Goal: Information Seeking & Learning: Learn about a topic

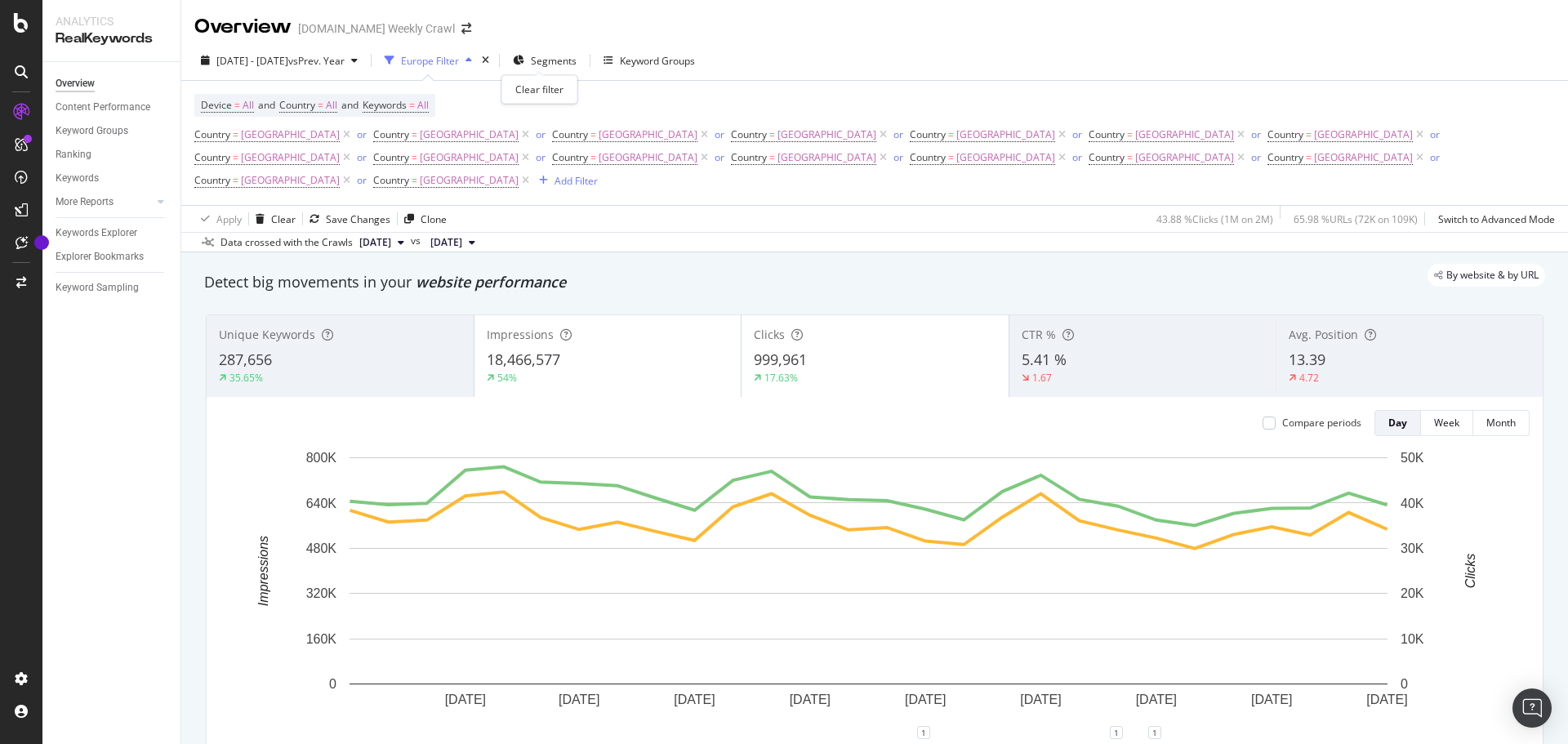
click at [493, 59] on div "times" at bounding box center [485, 61] width 14 height 16
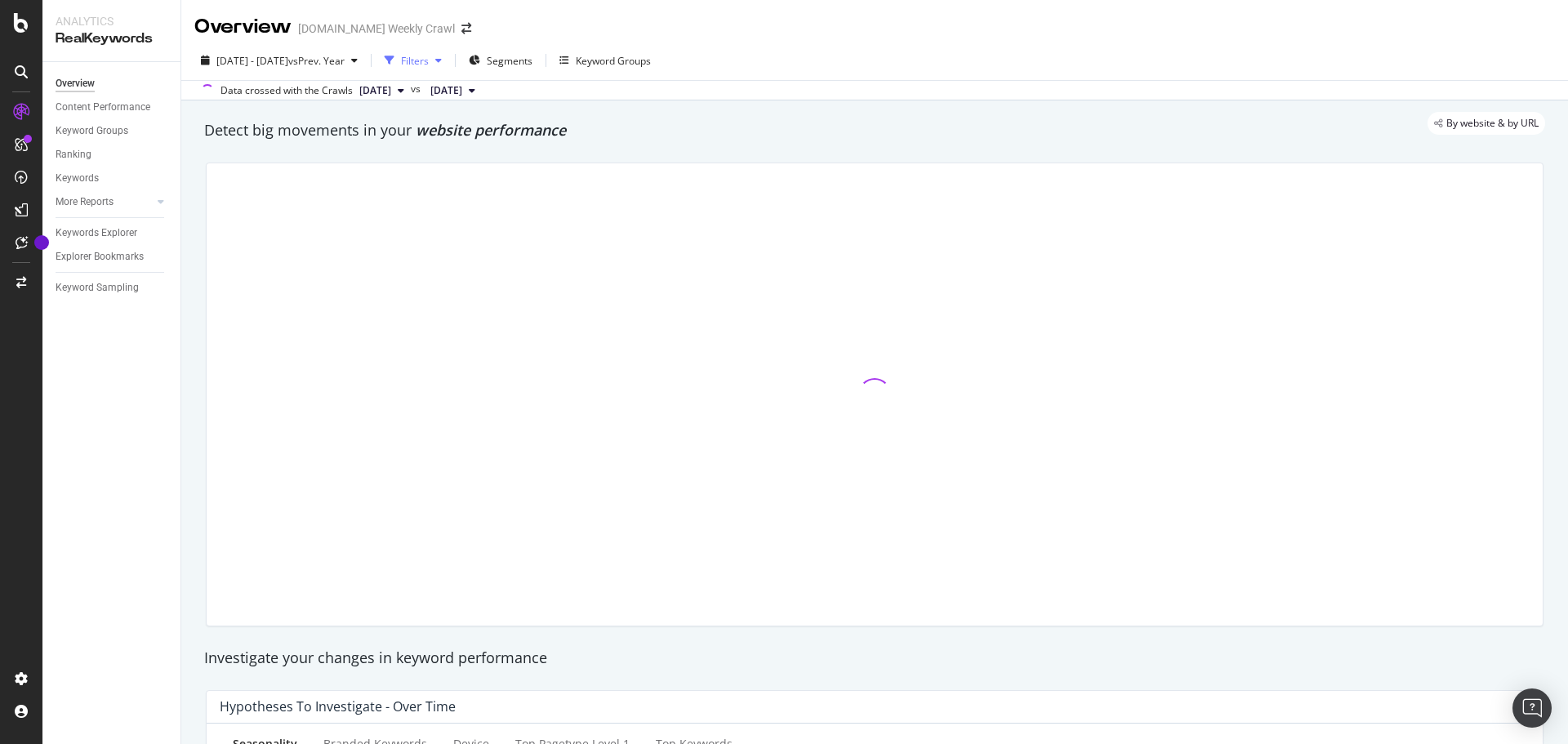
click at [429, 60] on div "Filters" at bounding box center [415, 61] width 28 height 14
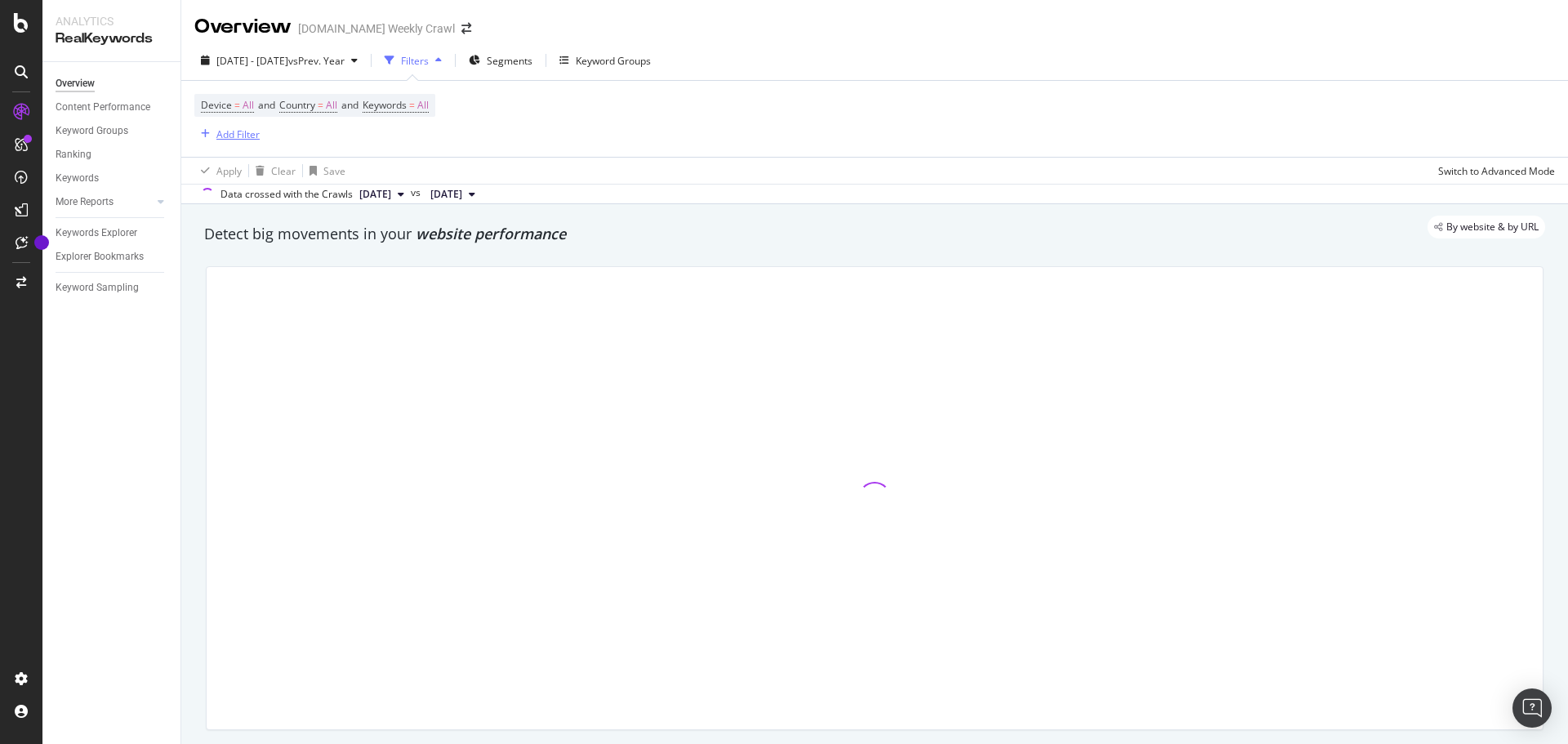
click at [223, 133] on div "Add Filter" at bounding box center [238, 134] width 44 height 14
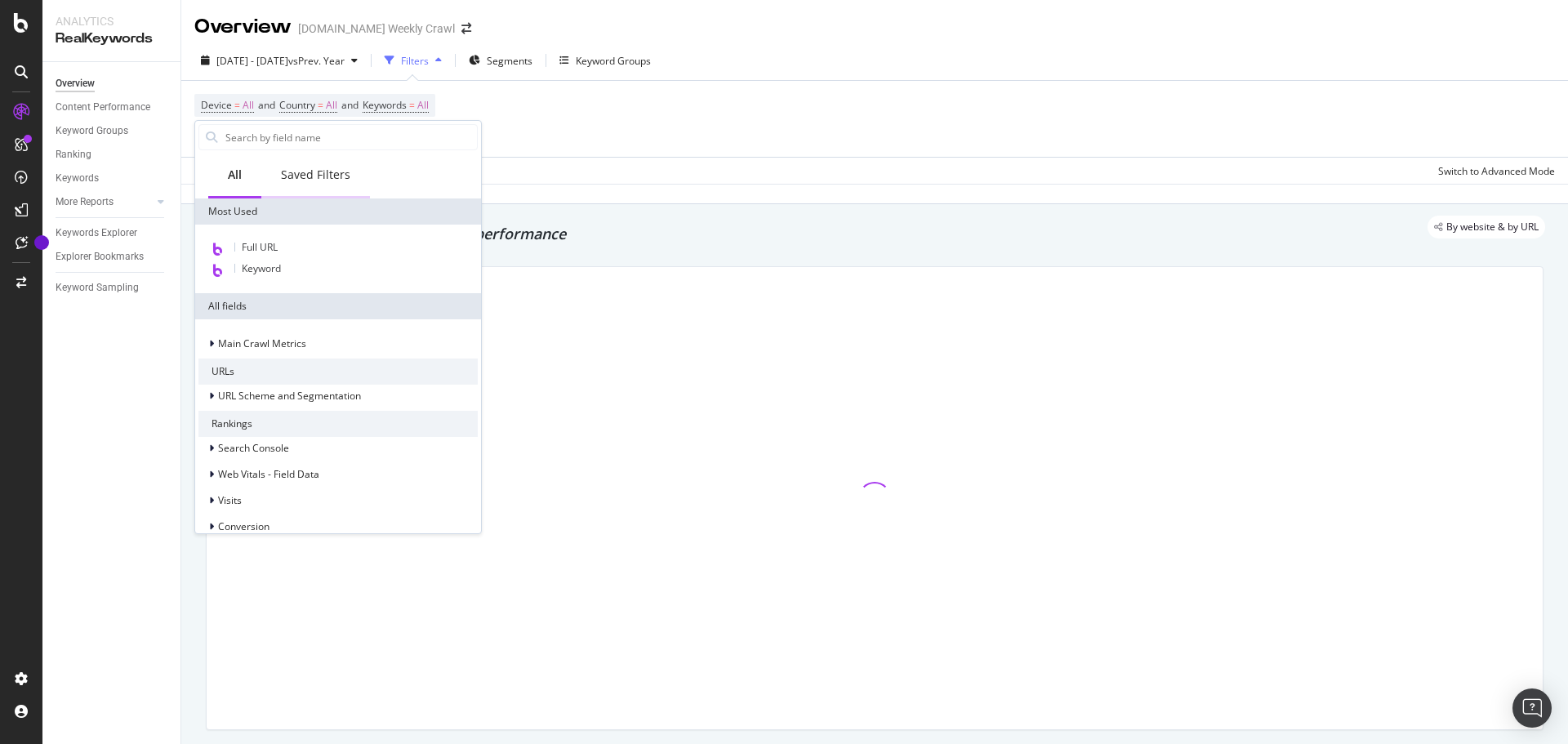
click at [320, 183] on div "Saved Filters" at bounding box center [316, 175] width 69 height 16
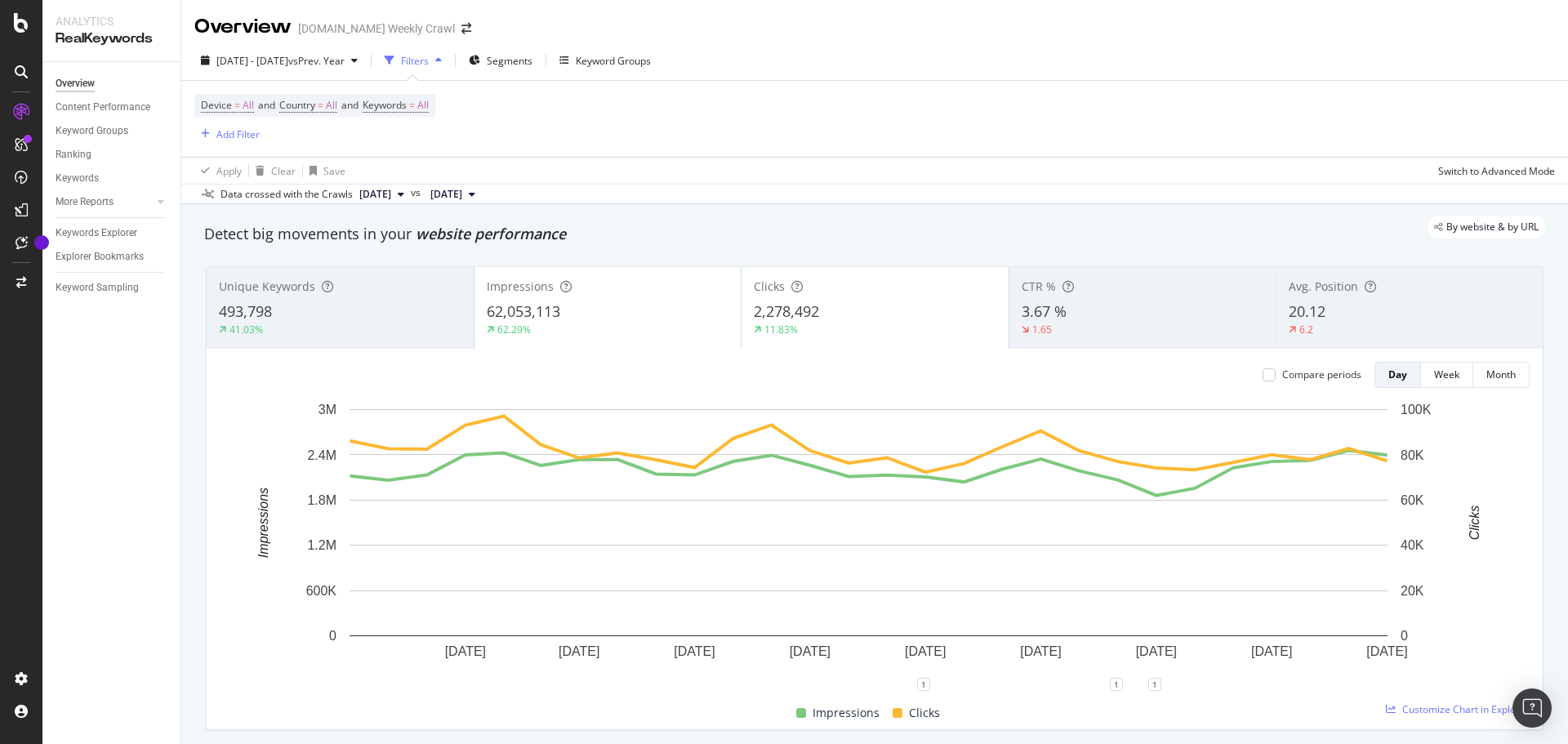
click at [826, 182] on div "Apply Clear Save Switch to Advanced Mode" at bounding box center [875, 170] width 1387 height 27
click at [200, 137] on div "button" at bounding box center [205, 134] width 22 height 10
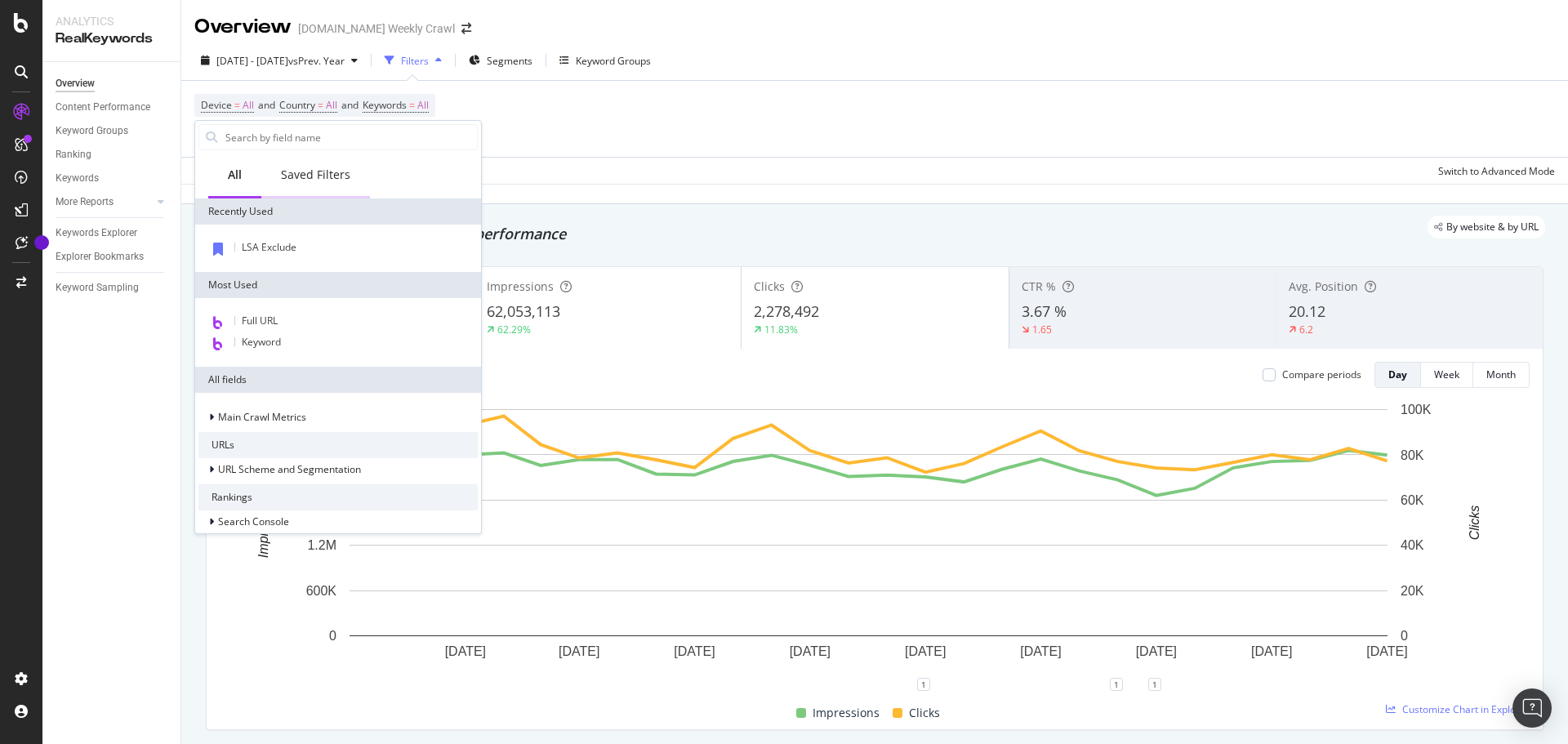
click at [319, 183] on div "Saved Filters" at bounding box center [316, 176] width 109 height 45
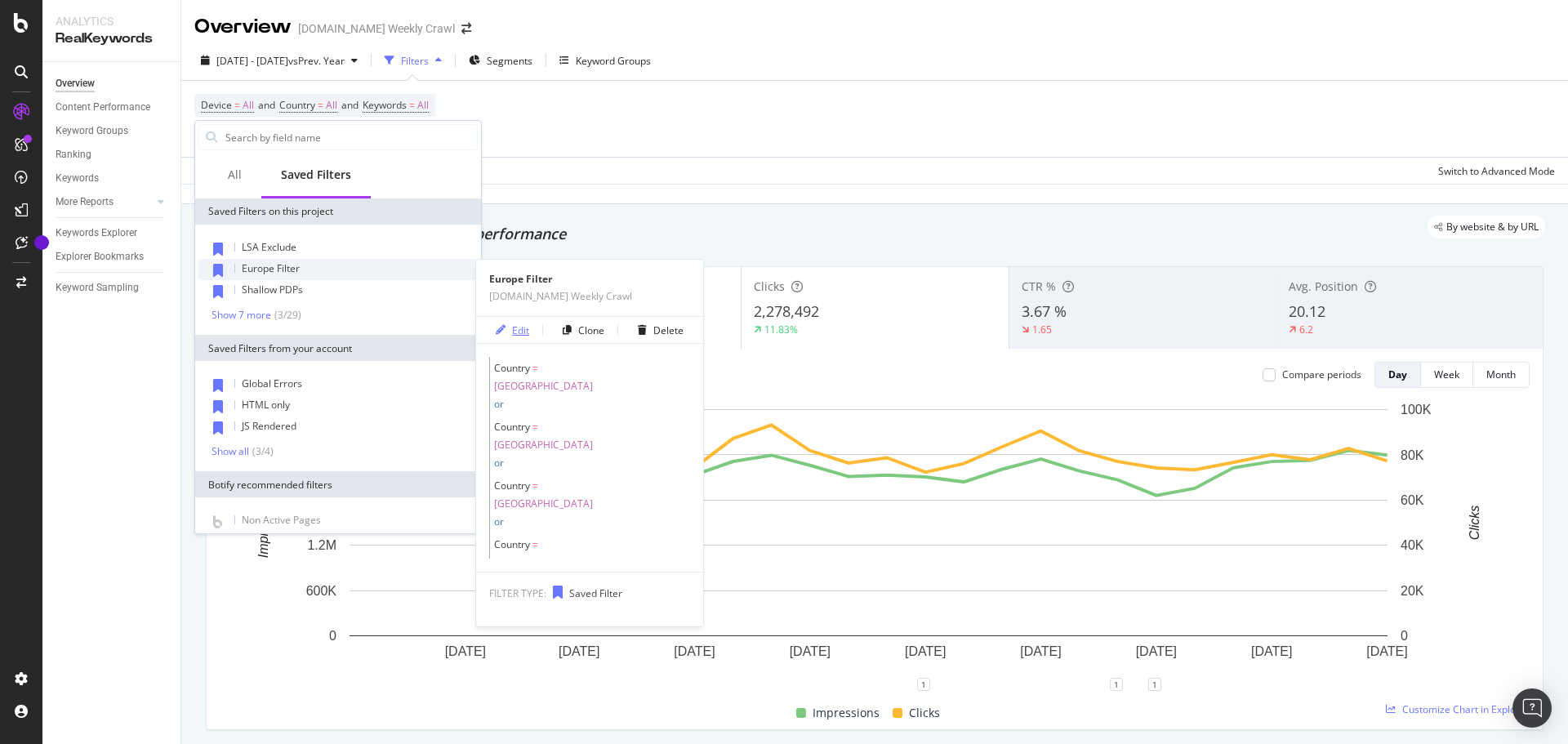
click at [516, 331] on div "Edit" at bounding box center [520, 330] width 17 height 14
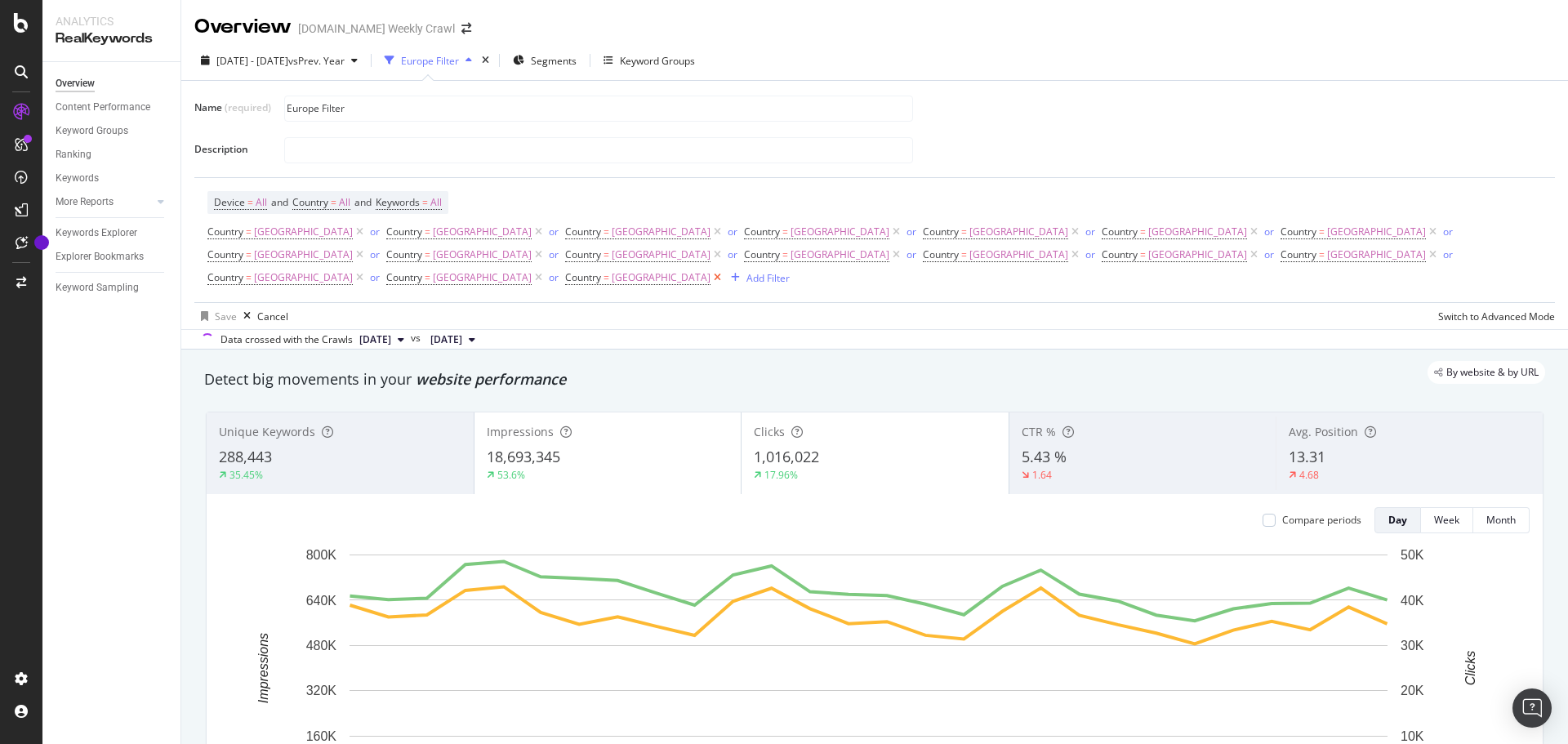
click at [724, 270] on icon at bounding box center [717, 278] width 14 height 16
click at [1426, 256] on icon at bounding box center [1432, 255] width 14 height 16
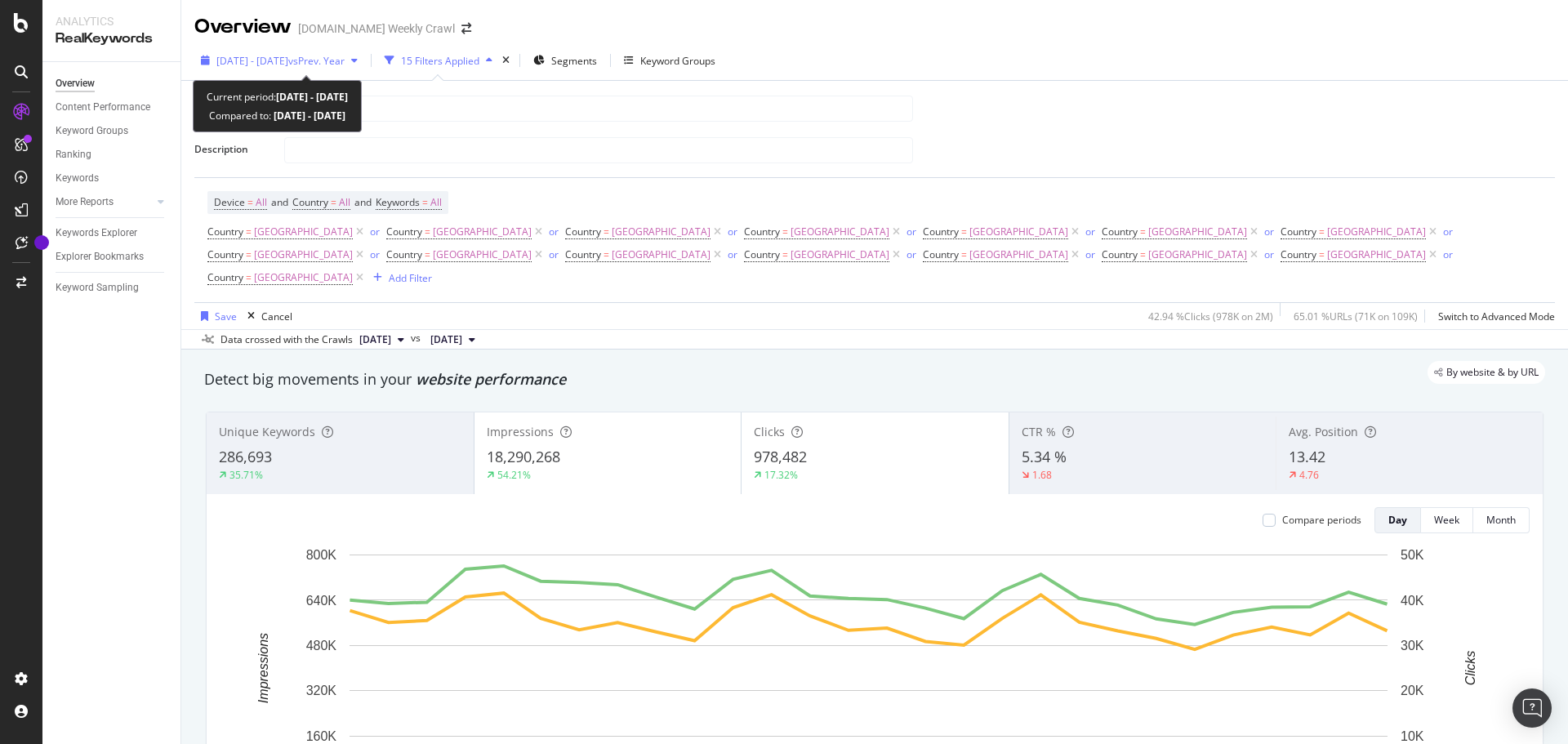
click at [364, 72] on div "[DATE] - [DATE] vs Prev. Year" at bounding box center [279, 61] width 170 height 25
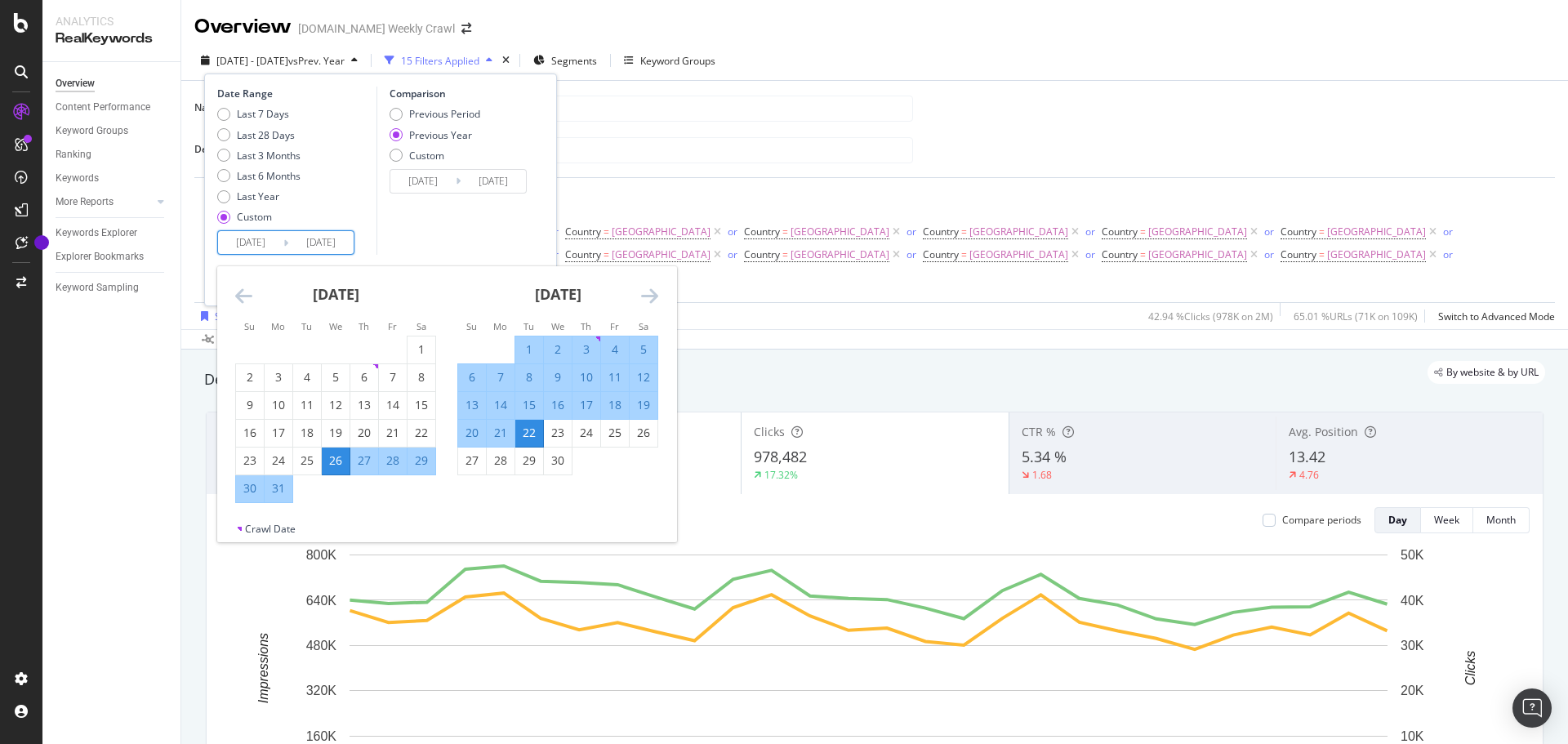
click at [276, 253] on input "[DATE]" at bounding box center [250, 243] width 65 height 23
drag, startPoint x: 232, startPoint y: 301, endPoint x: 247, endPoint y: 291, distance: 18.0
click at [247, 291] on div "[DATE] 1 2 3 4 5 6 7 8 9 10 11 12 13 14 15 16 17 18 19 20 21 22 23 24 25 26 27 …" at bounding box center [446, 394] width 459 height 256
click at [247, 291] on icon "Move backward to switch to the previous month." at bounding box center [243, 296] width 17 height 20
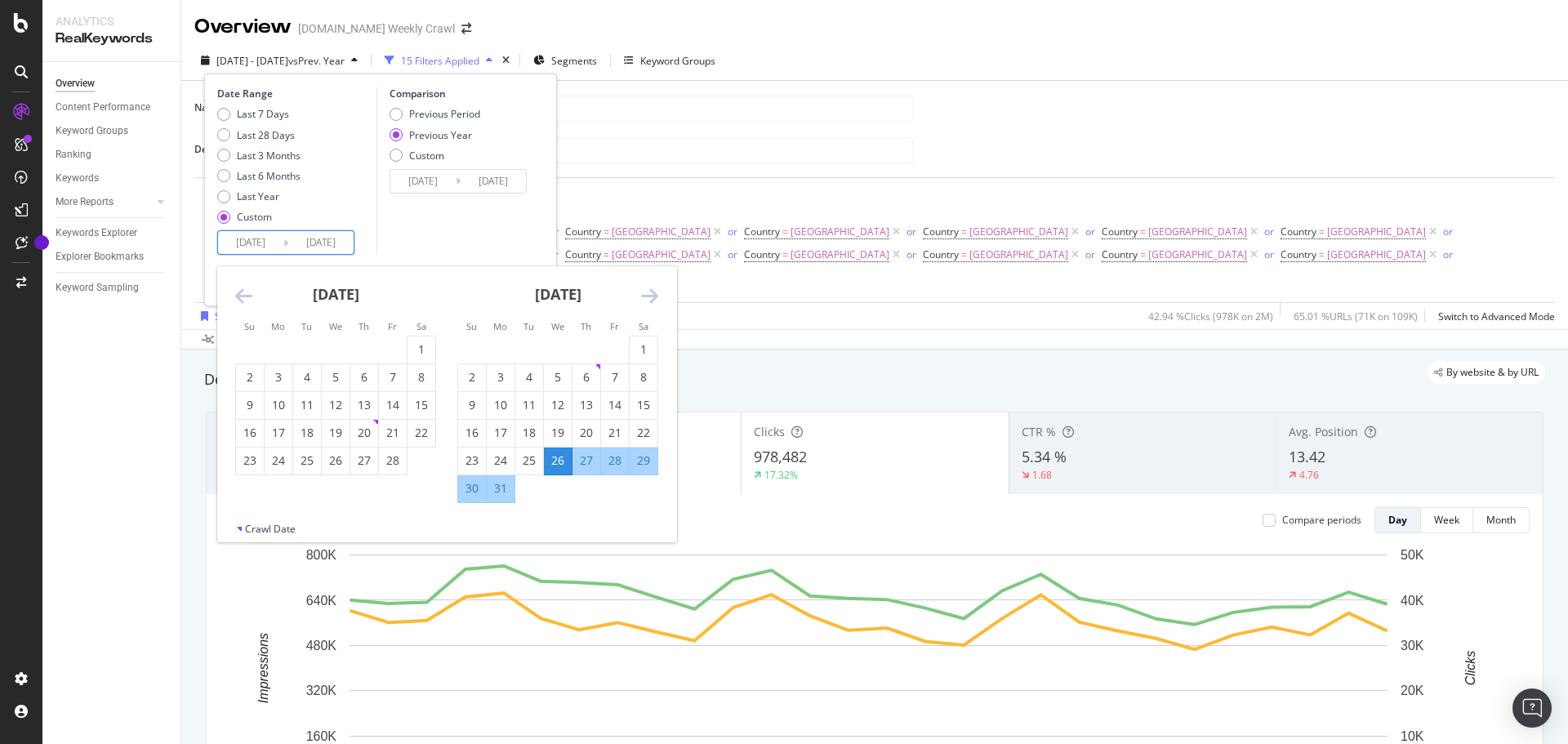
click at [247, 291] on icon "Move backward to switch to the previous month." at bounding box center [243, 296] width 17 height 20
click at [504, 344] on div "2" at bounding box center [501, 349] width 28 height 16
type input "[DATE]"
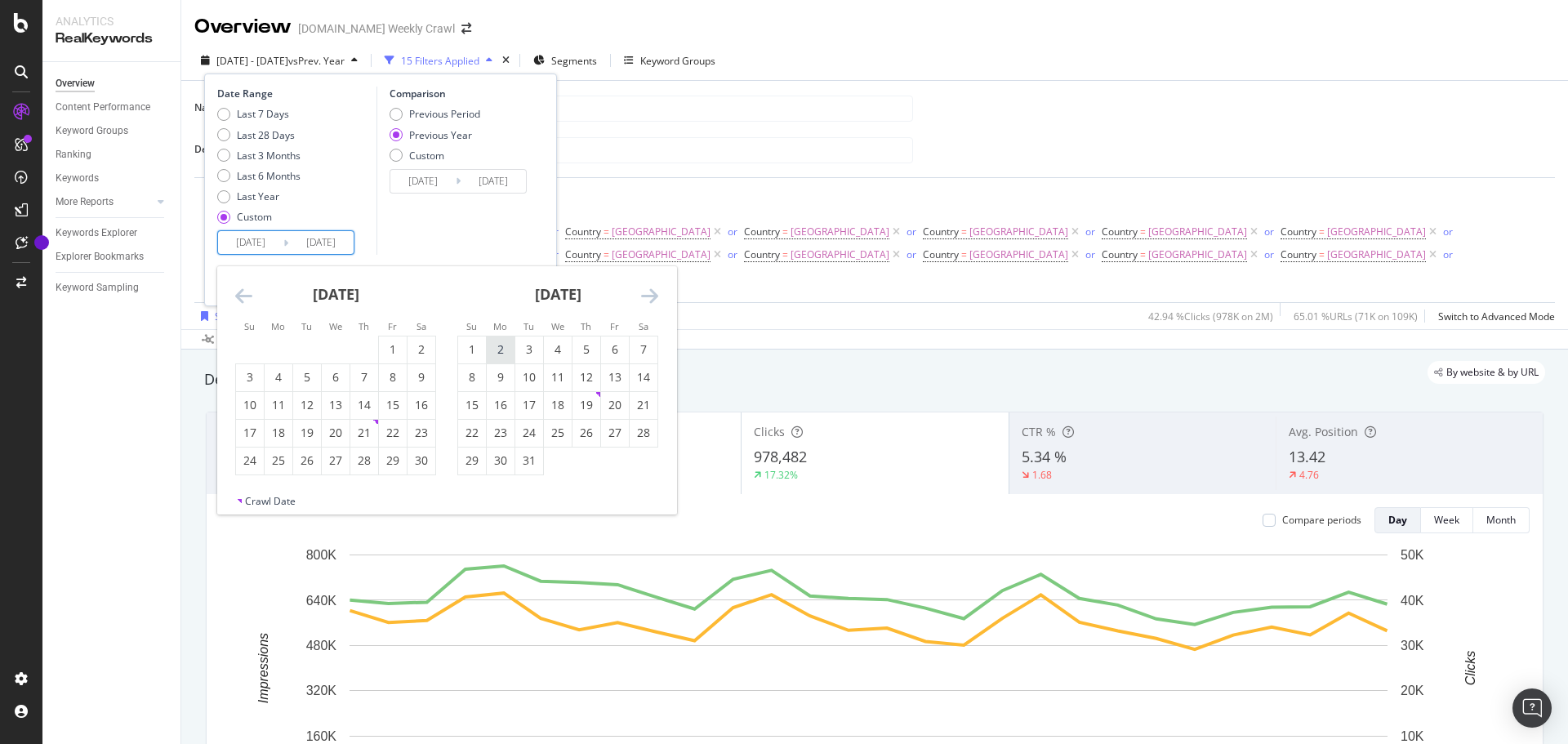
type input "[DATE]"
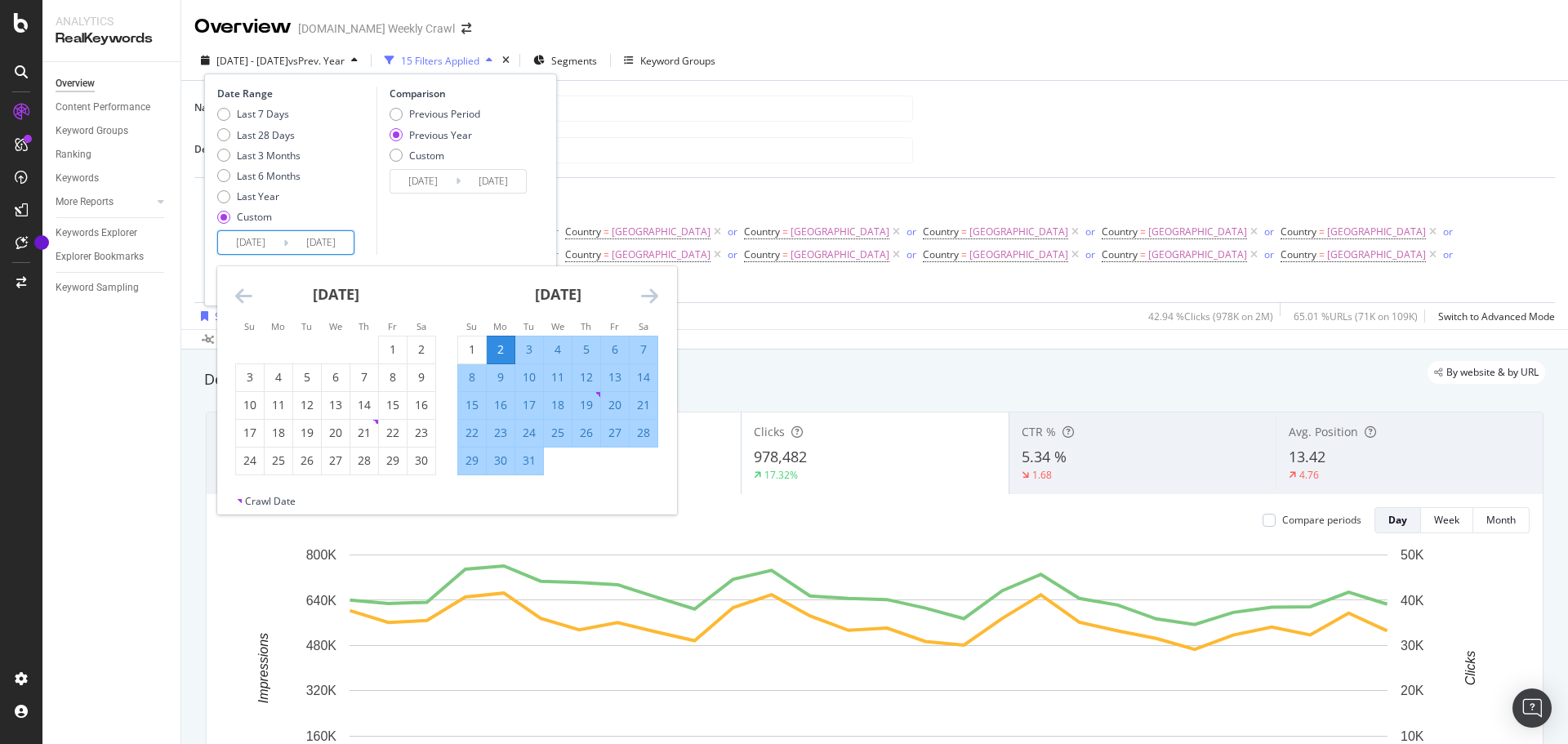
click at [646, 300] on icon "Move forward to switch to the next month." at bounding box center [650, 296] width 17 height 20
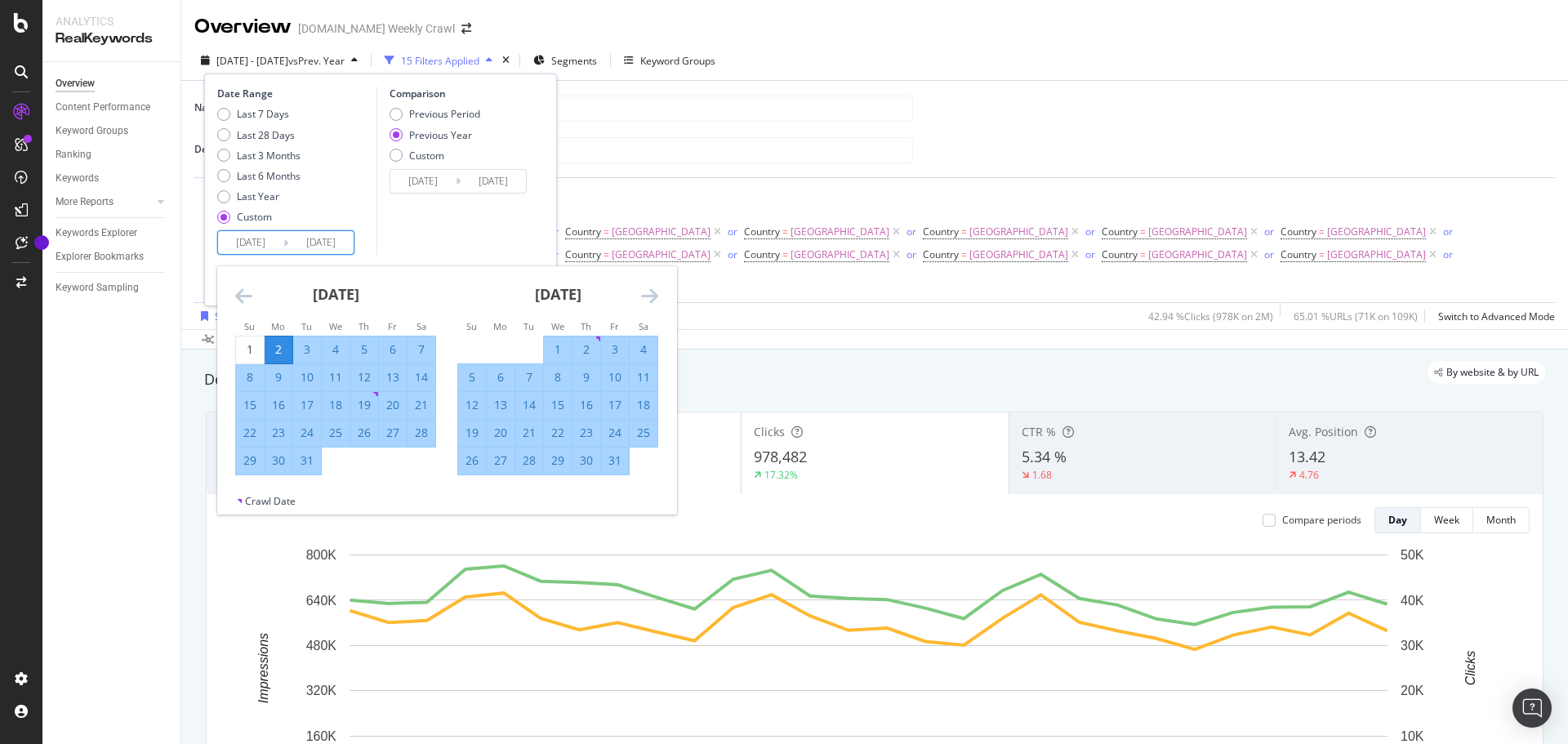
click at [646, 300] on icon "Move forward to switch to the next month." at bounding box center [650, 296] width 17 height 20
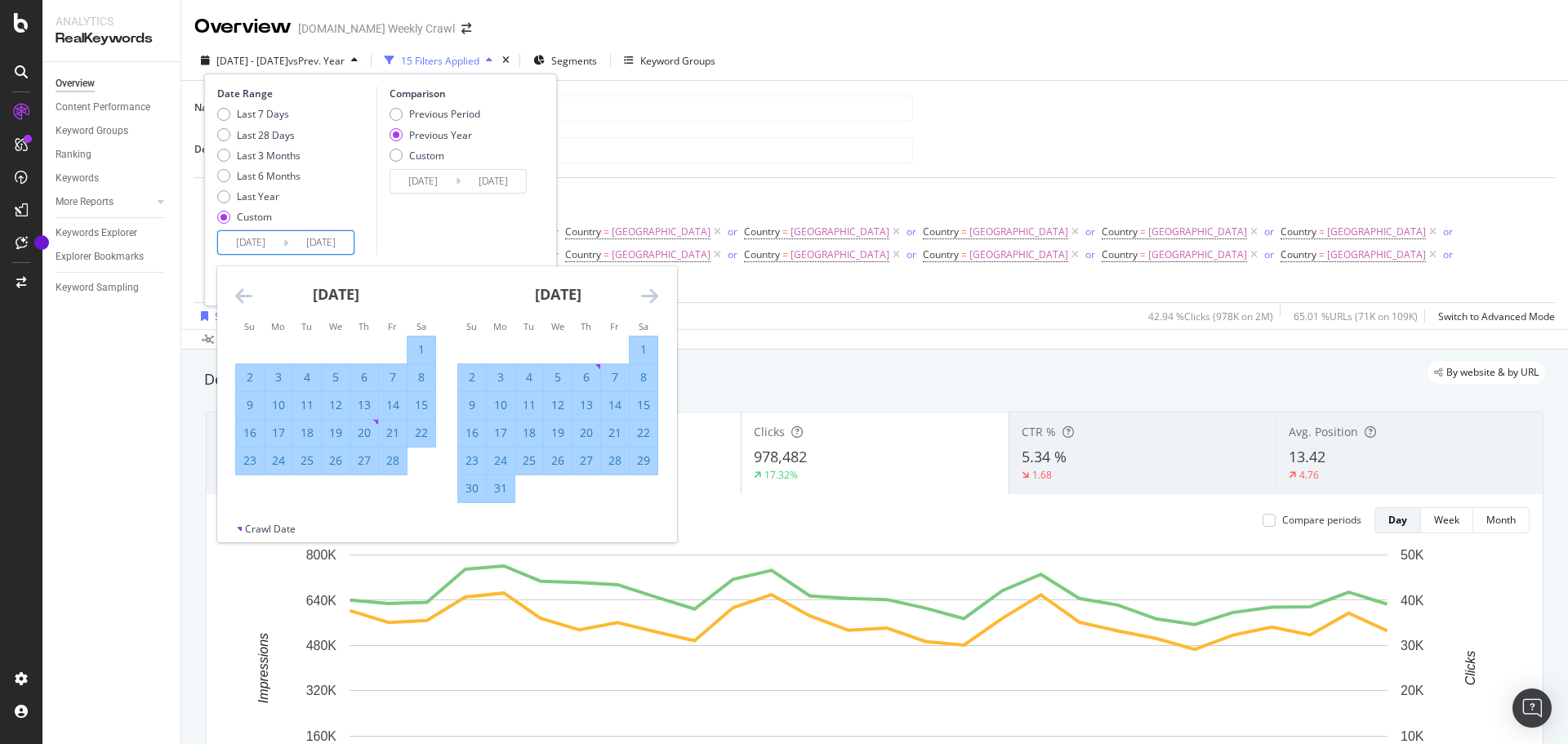
click at [646, 300] on icon "Move forward to switch to the next month." at bounding box center [650, 296] width 17 height 20
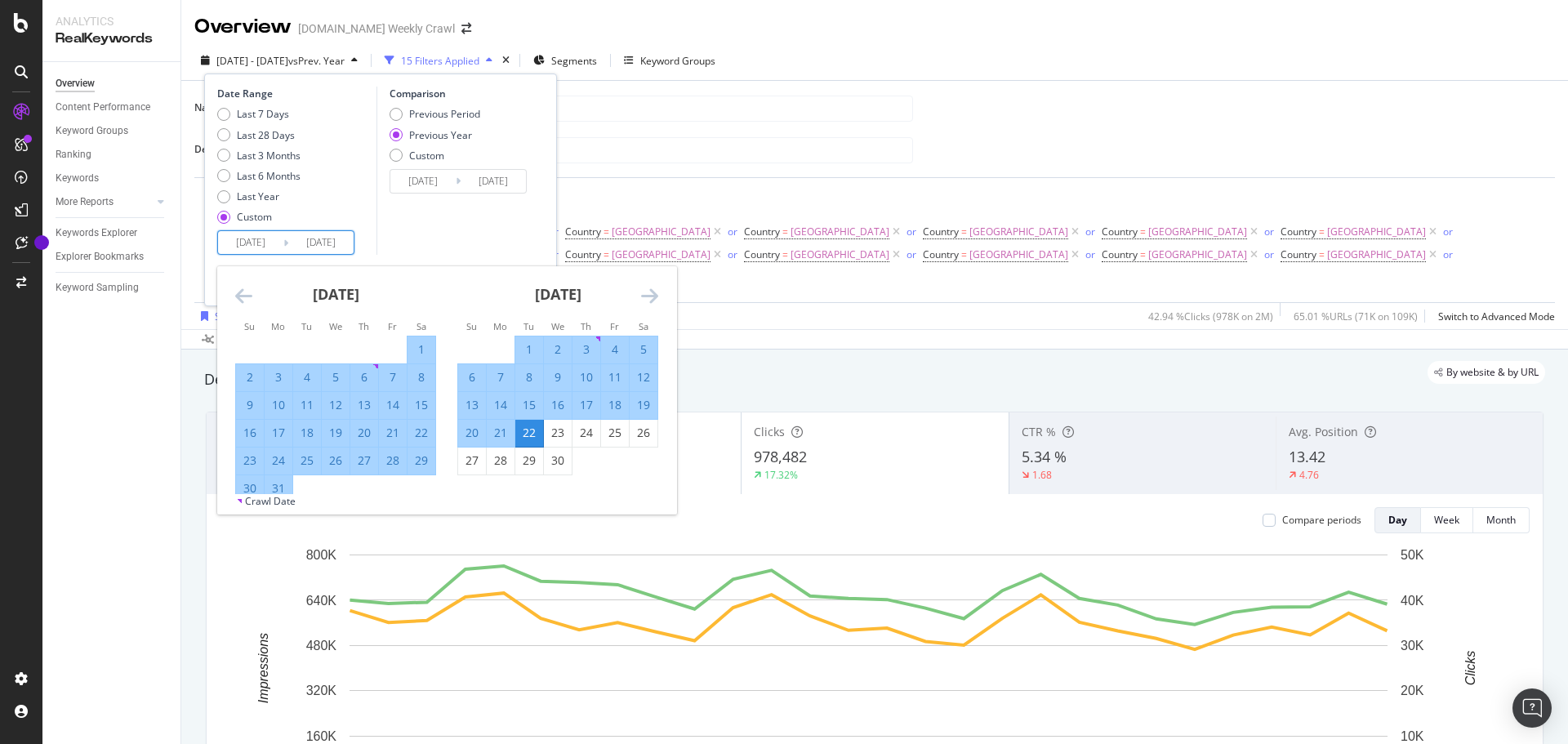
click at [646, 300] on icon "Move forward to switch to the next month." at bounding box center [650, 296] width 17 height 20
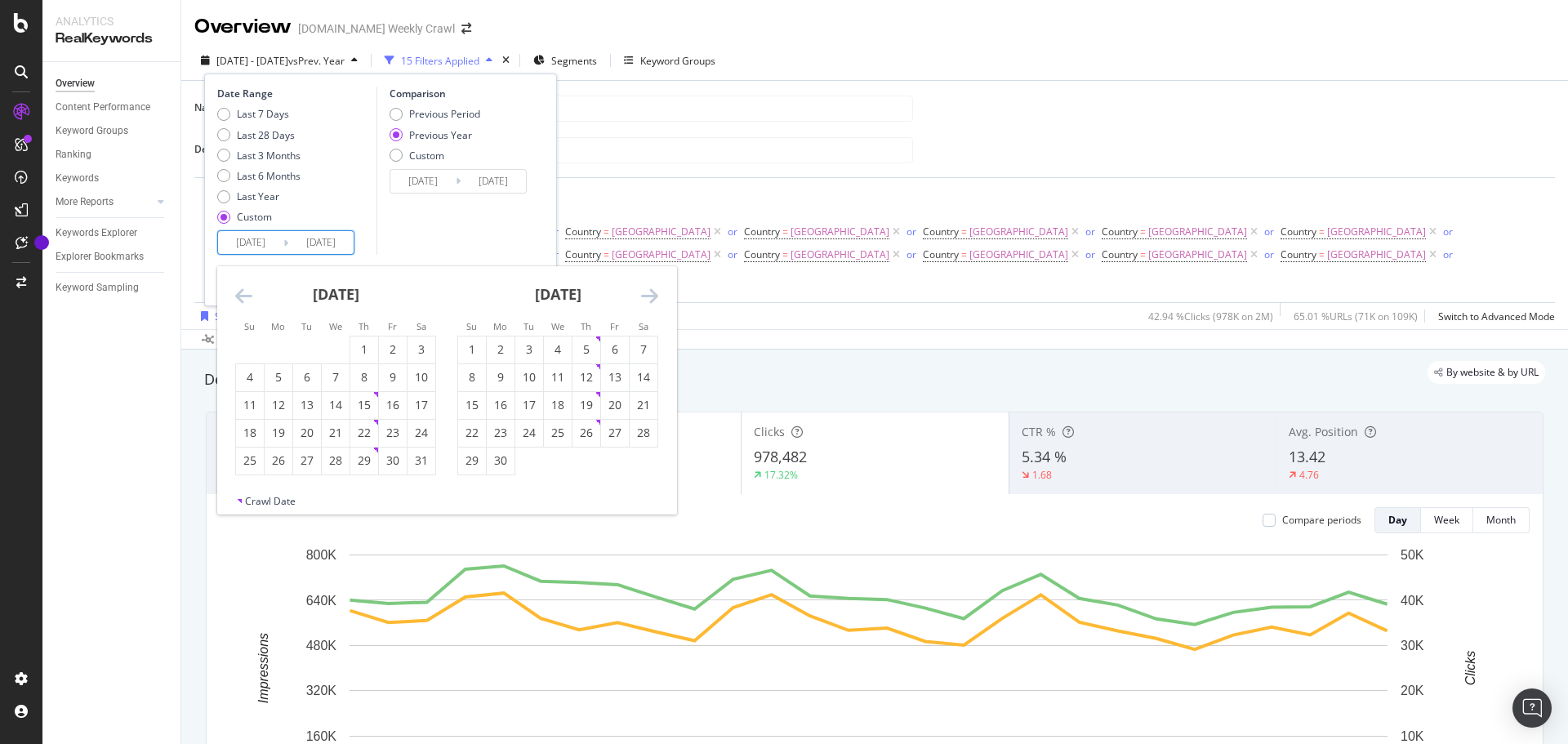
click at [646, 300] on icon "Move forward to switch to the next month." at bounding box center [650, 296] width 17 height 20
click at [645, 301] on icon "Move forward to switch to the next month." at bounding box center [650, 296] width 17 height 20
click at [316, 458] on div "30" at bounding box center [308, 460] width 28 height 16
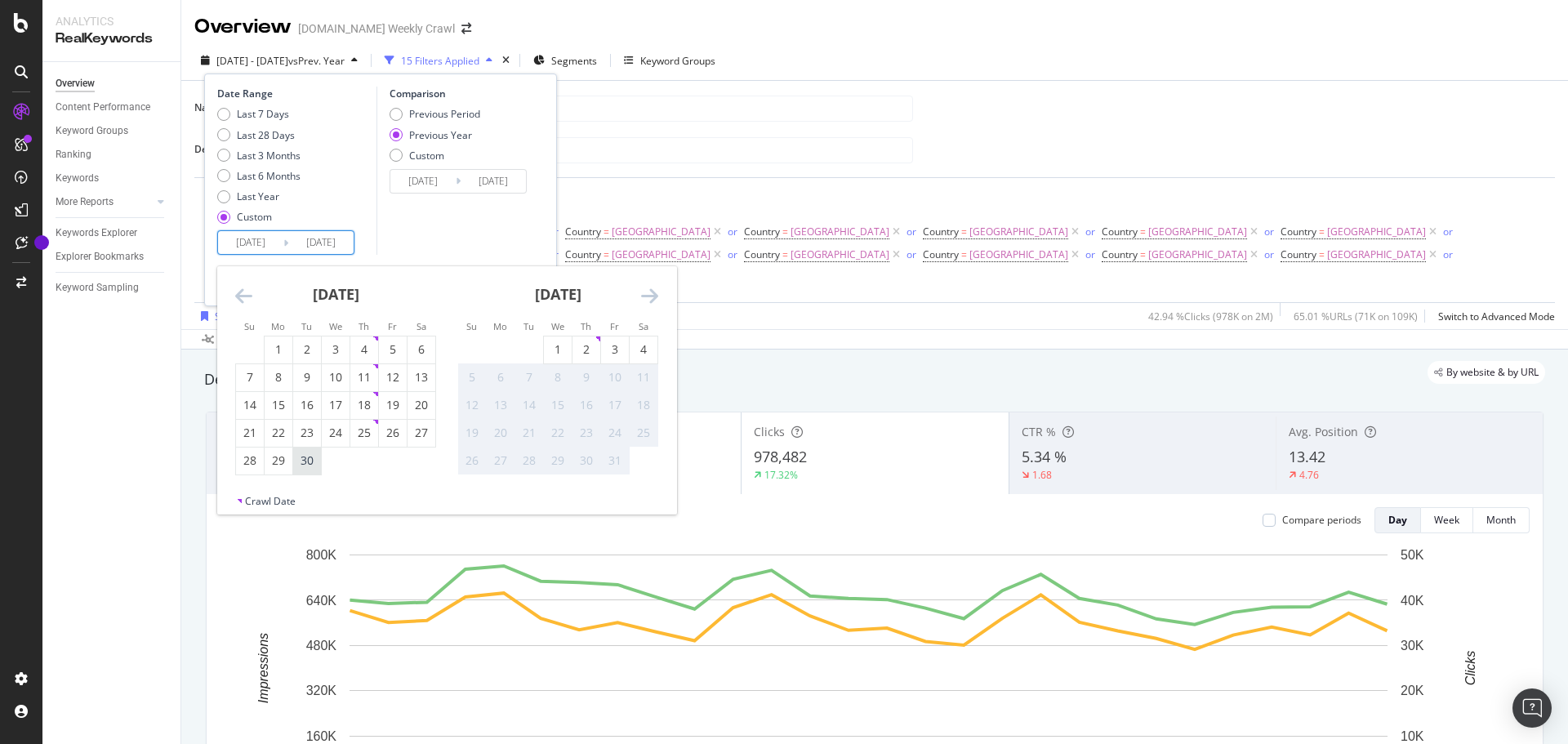
type input "[DATE]"
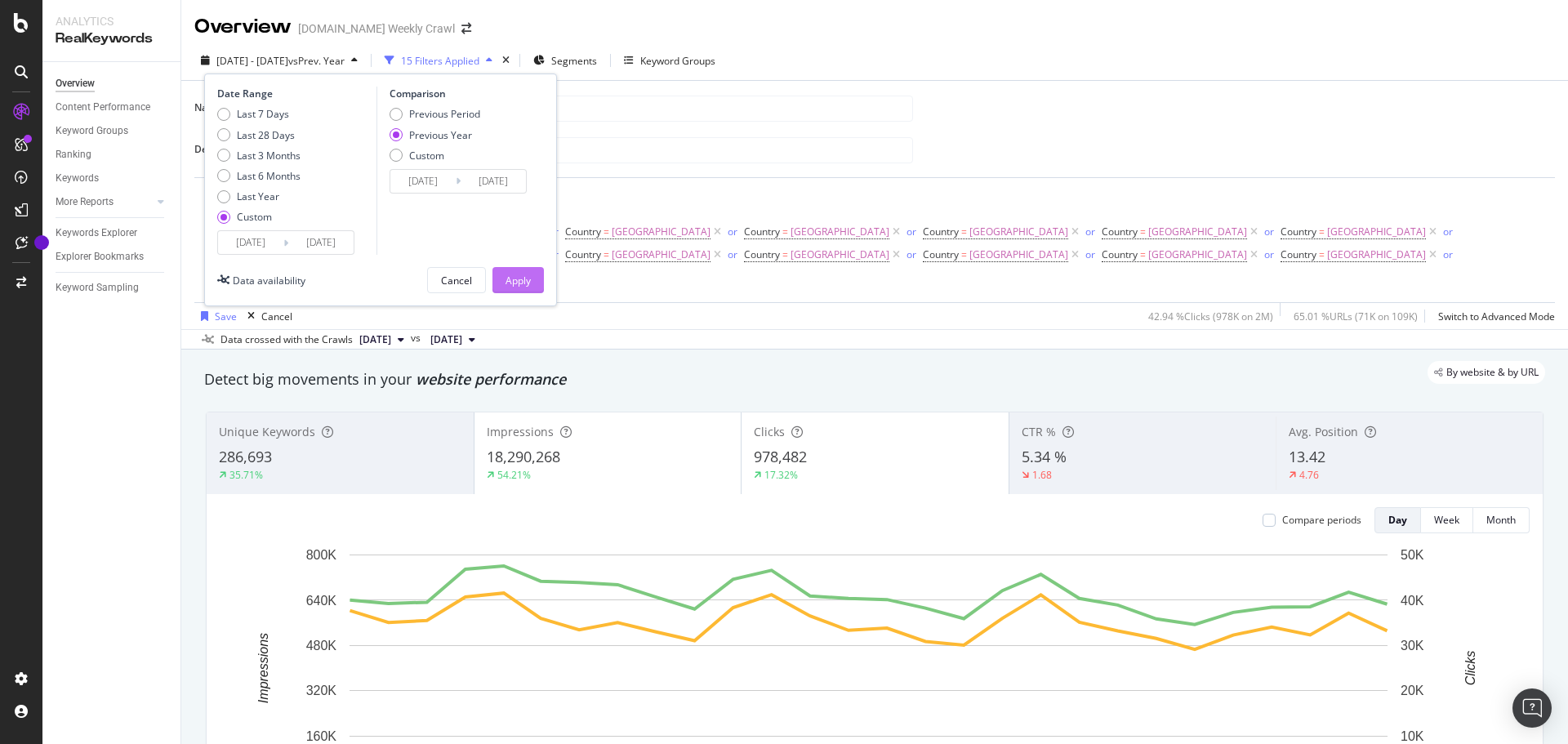
click at [530, 274] on div "Apply" at bounding box center [518, 280] width 25 height 14
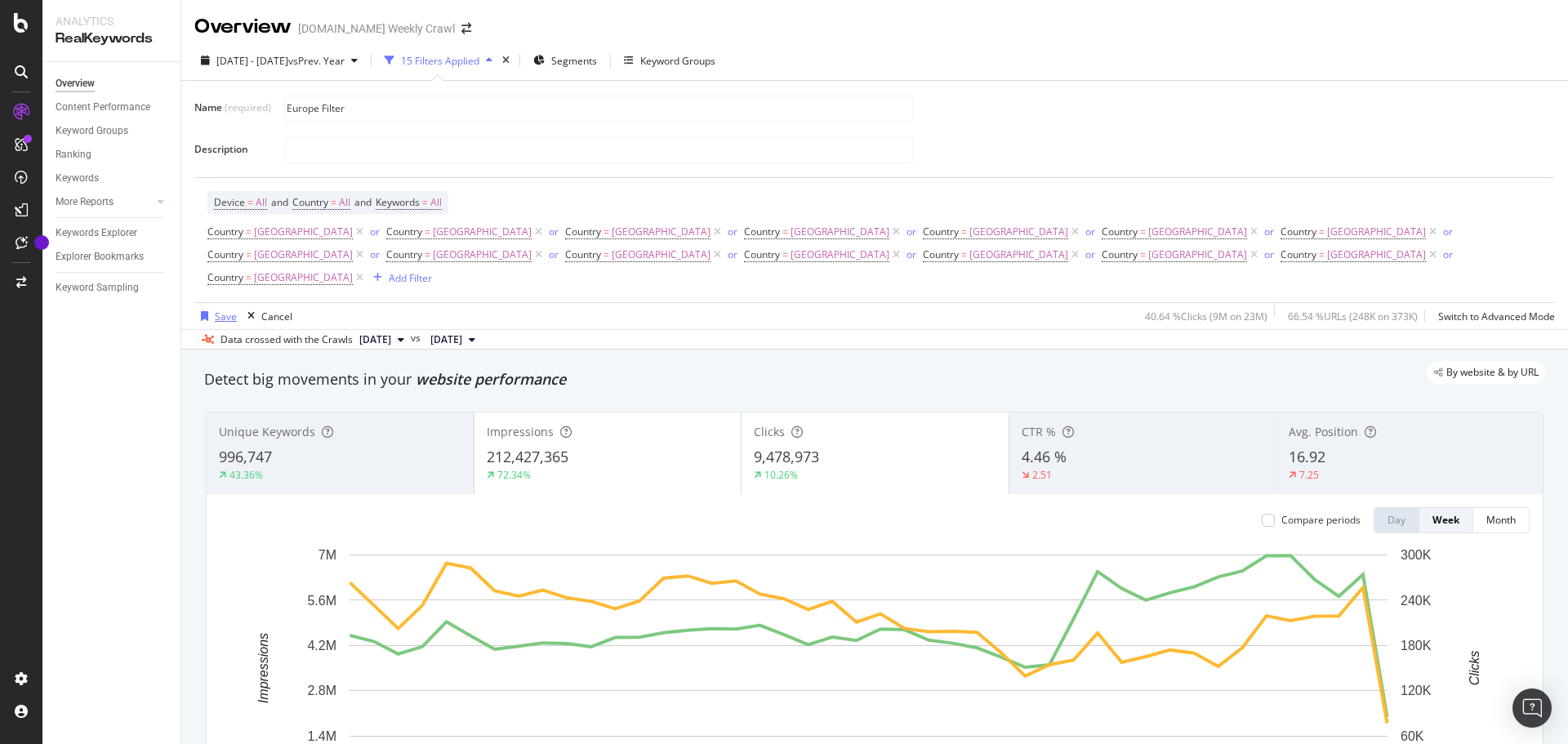
click at [223, 310] on div "Save" at bounding box center [225, 317] width 22 height 14
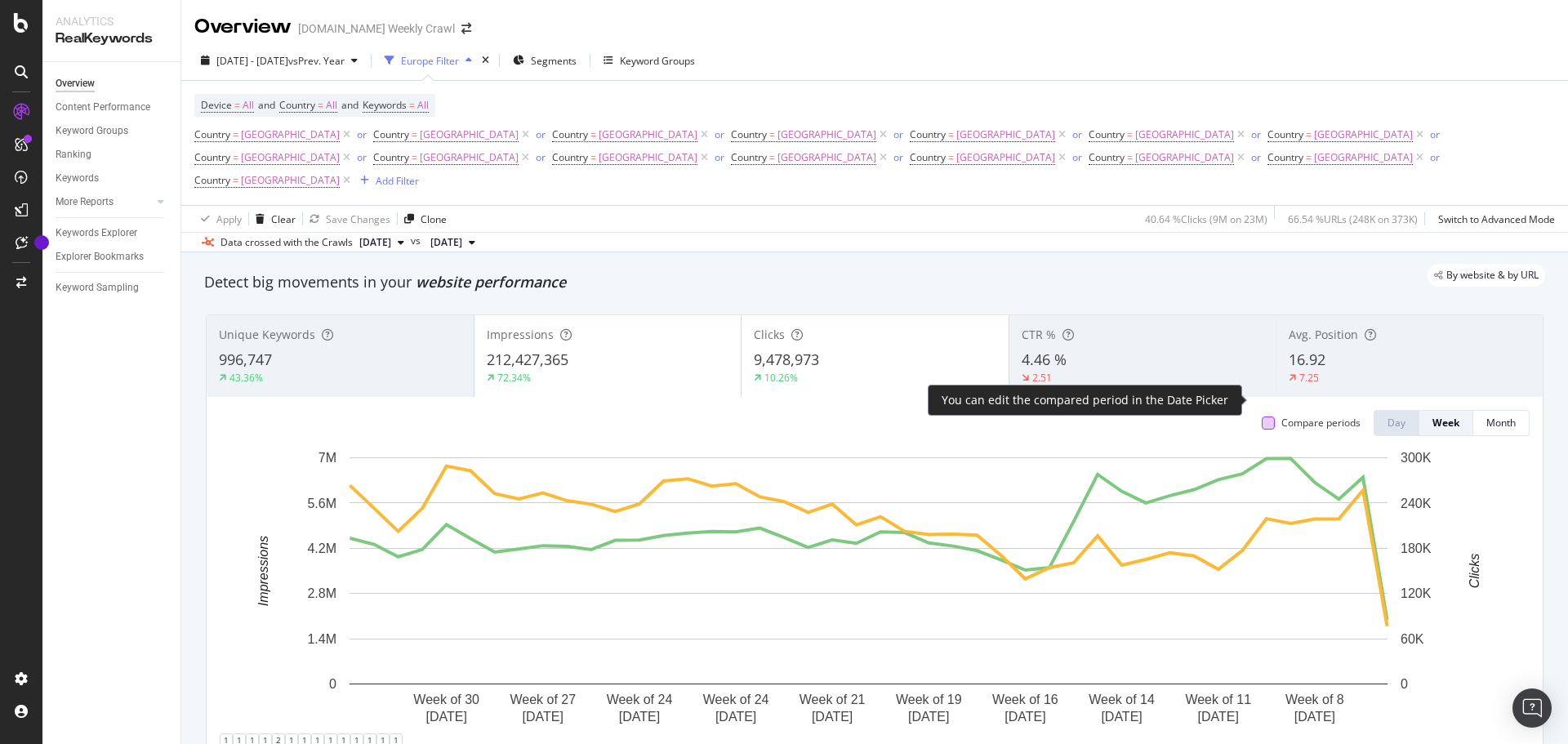
click at [1262, 417] on div at bounding box center [1269, 423] width 13 height 13
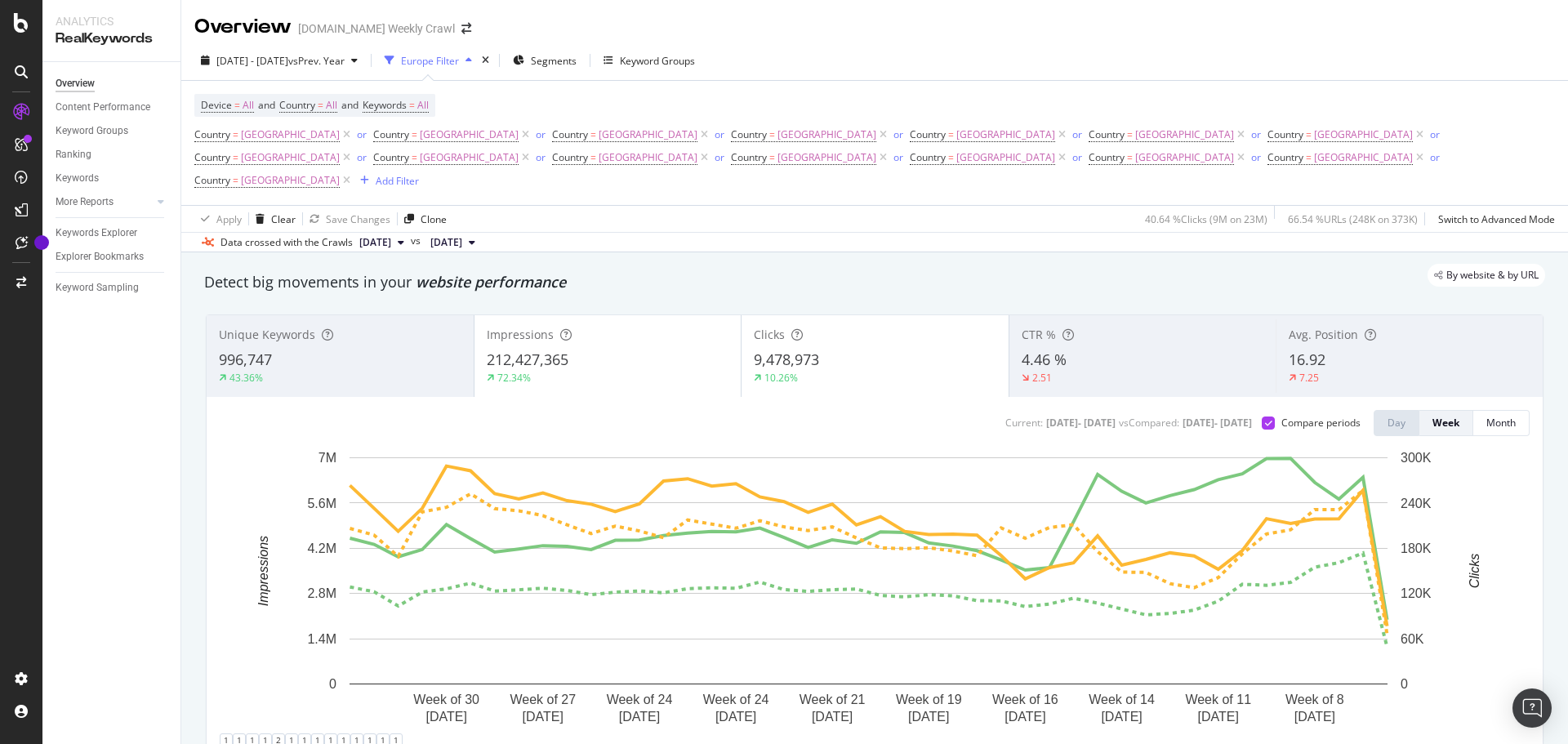
click at [459, 62] on div "Europe Filter" at bounding box center [430, 61] width 58 height 14
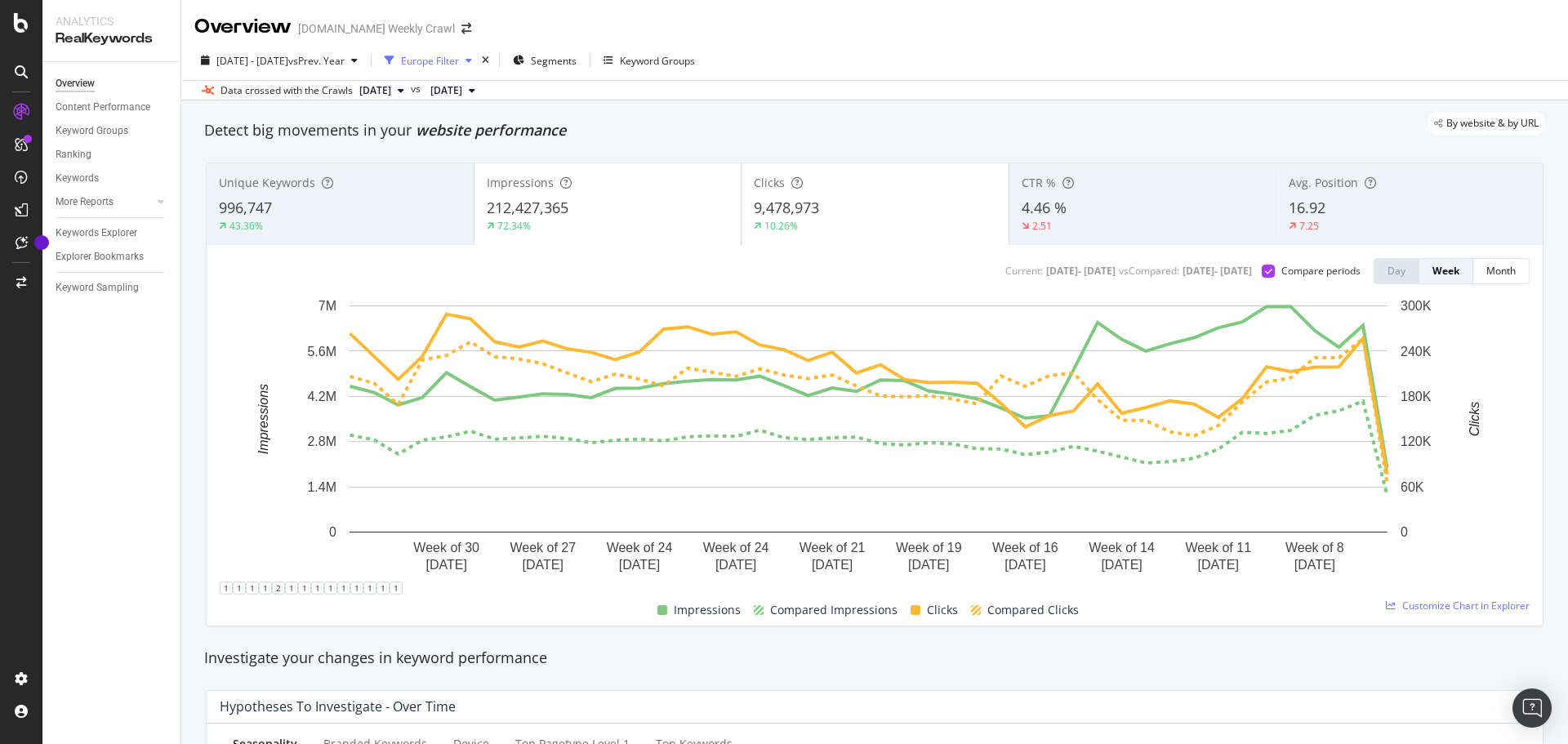
click at [459, 62] on div "Europe Filter" at bounding box center [430, 61] width 58 height 14
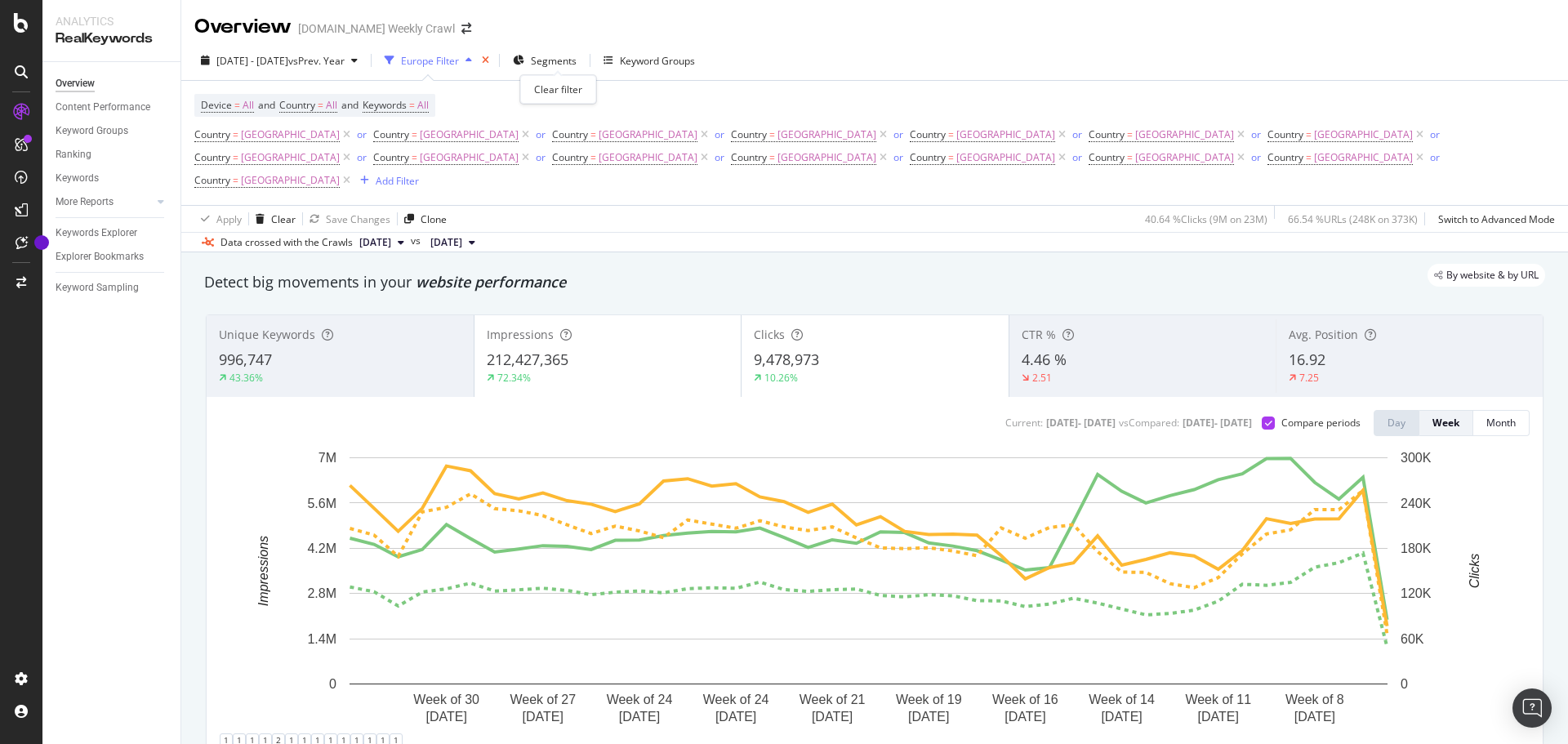
click at [489, 59] on icon "times" at bounding box center [485, 61] width 7 height 10
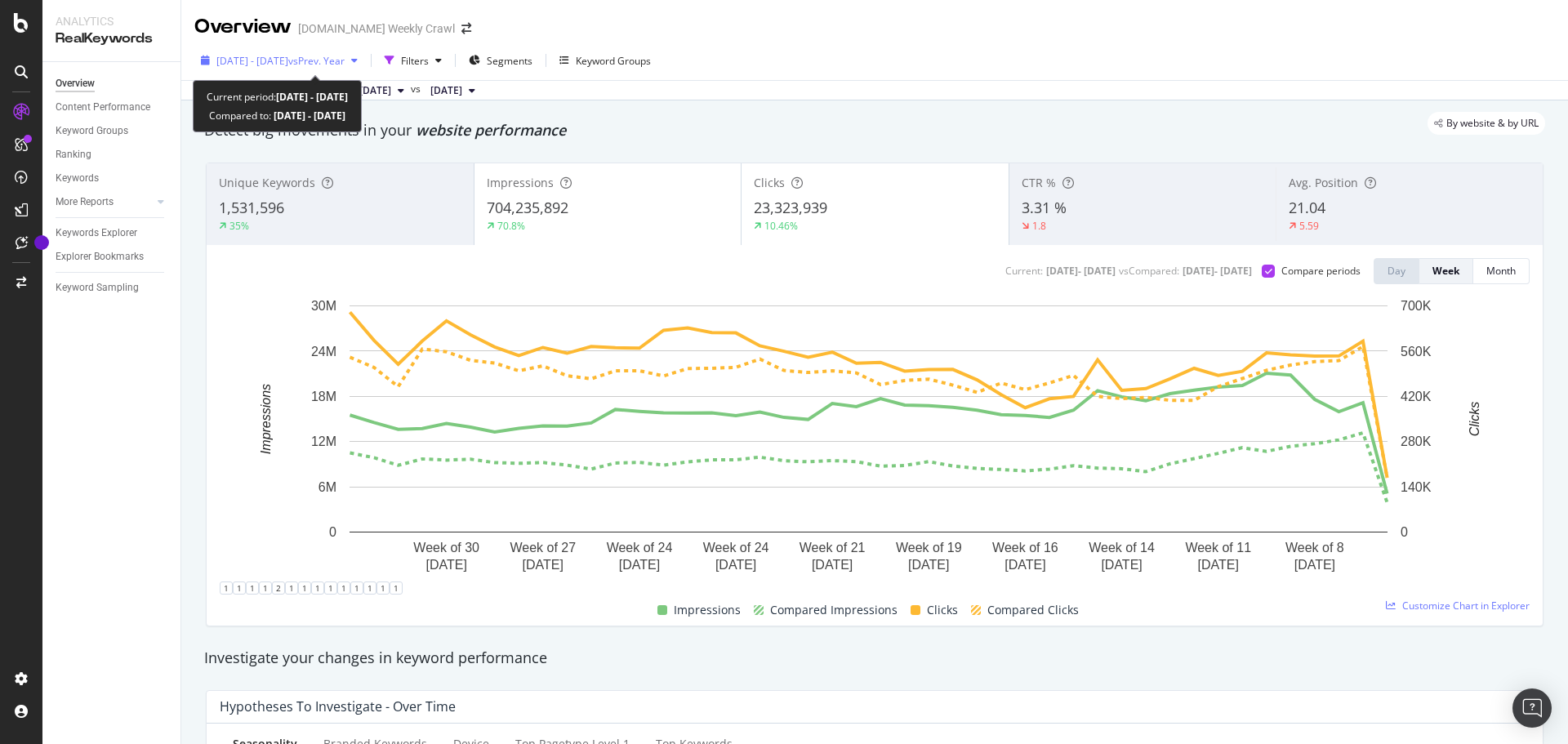
click at [364, 62] on div "button" at bounding box center [354, 61] width 20 height 10
click at [590, 127] on div "By website & by URL" at bounding box center [866, 123] width 1358 height 23
